Goal: Transaction & Acquisition: Purchase product/service

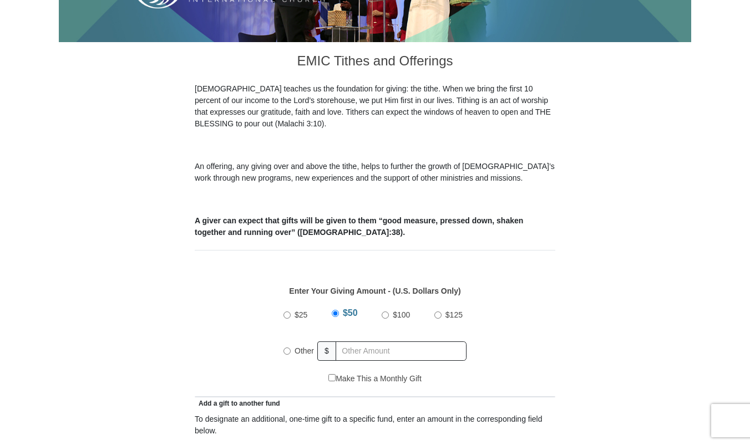
click at [286, 348] on input "Other" at bounding box center [286, 351] width 7 height 7
radio input "true"
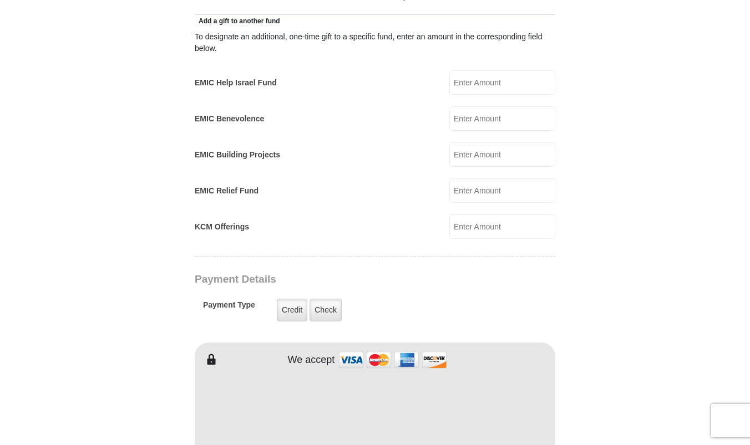
scroll to position [721, 0]
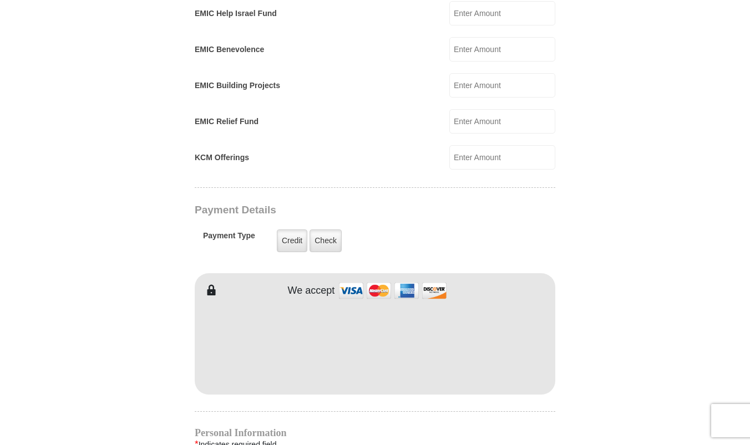
type input "147"
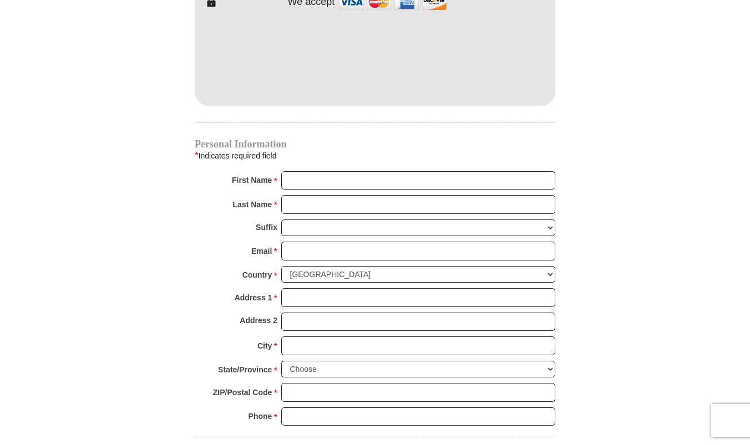
scroll to position [1011, 0]
click at [340, 171] on input "First Name *" at bounding box center [418, 180] width 274 height 19
type input "[PERSON_NAME]"
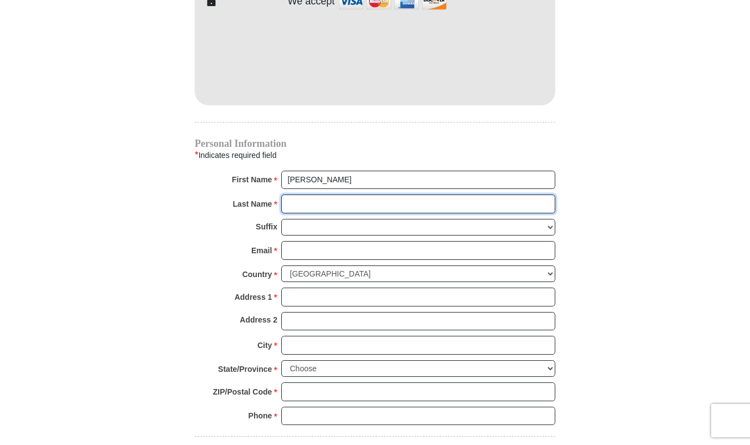
type input "[PERSON_NAME]"
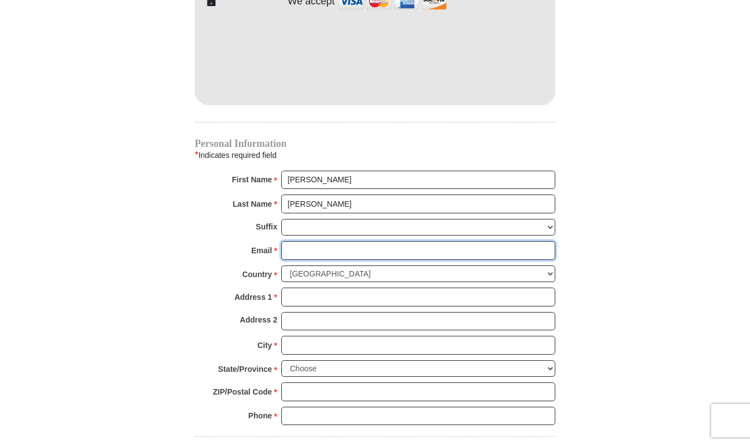
type input "[EMAIL_ADDRESS][DOMAIN_NAME]"
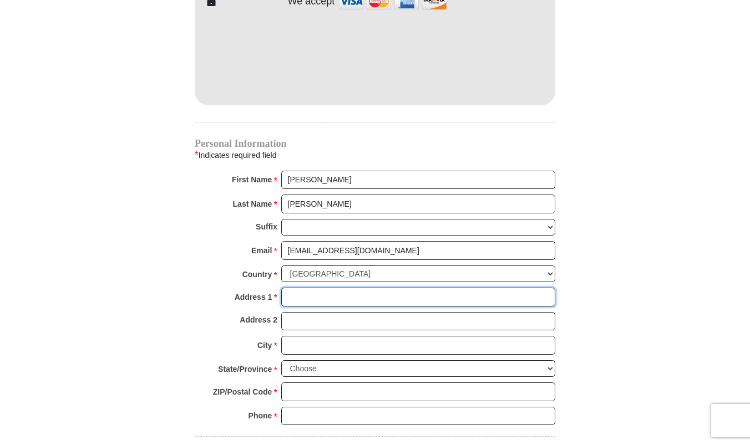
type input "[STREET_ADDRESS]"
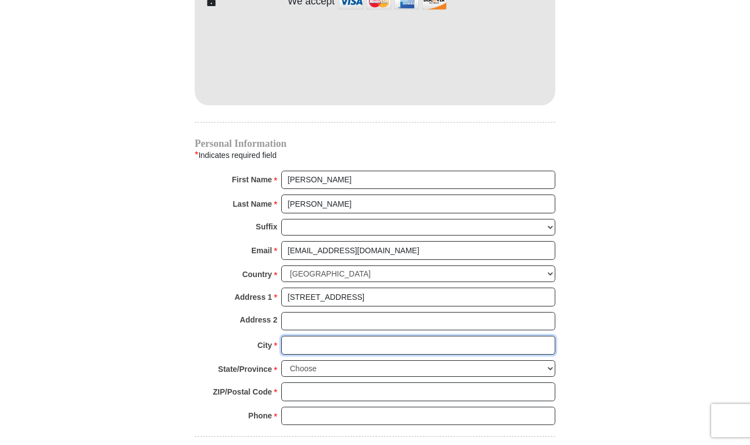
type input "[GEOGRAPHIC_DATA]"
select select "[GEOGRAPHIC_DATA]"
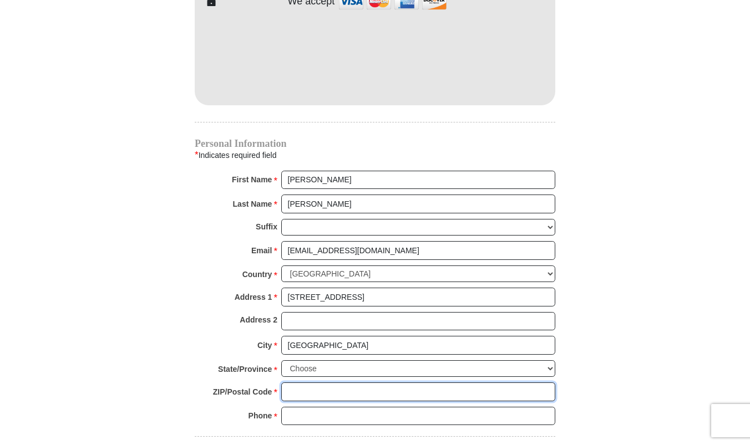
type input "76071"
type input "9713522712"
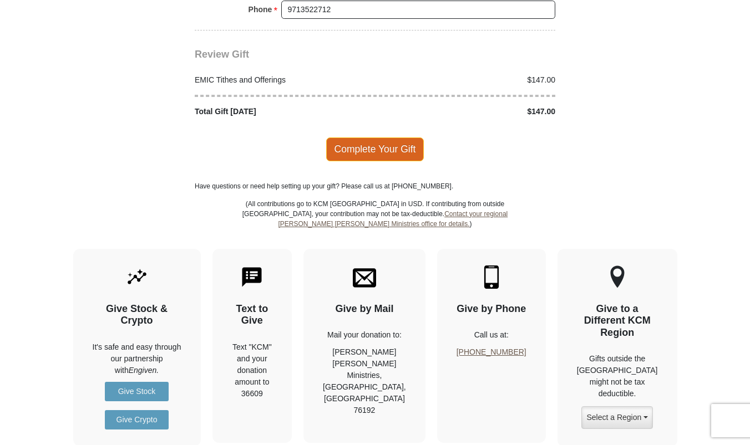
scroll to position [1420, 0]
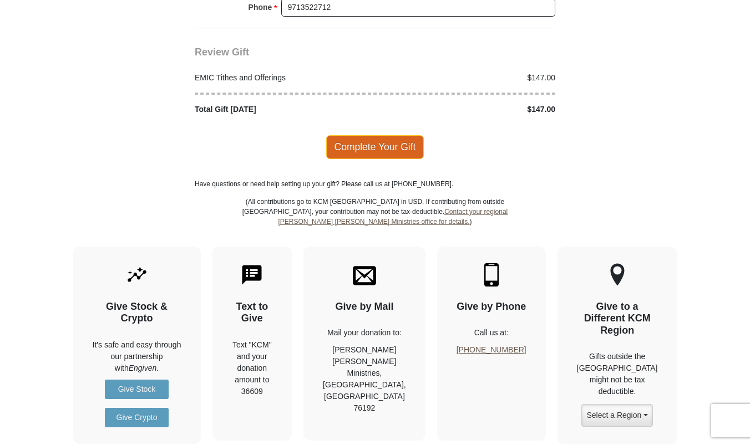
click at [381, 135] on span "Complete Your Gift" at bounding box center [375, 146] width 98 height 23
